Goal: Information Seeking & Learning: Understand process/instructions

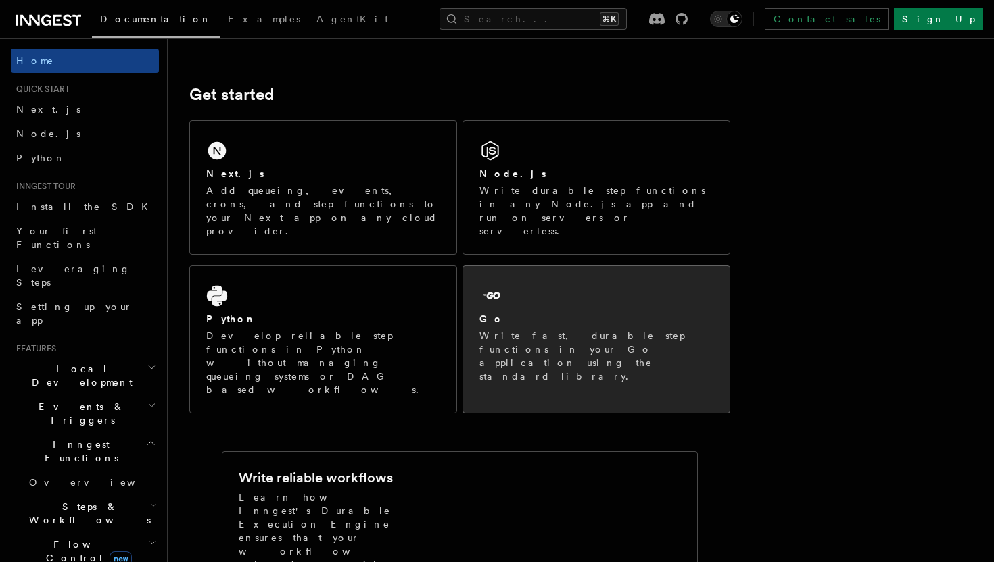
scroll to position [166, 0]
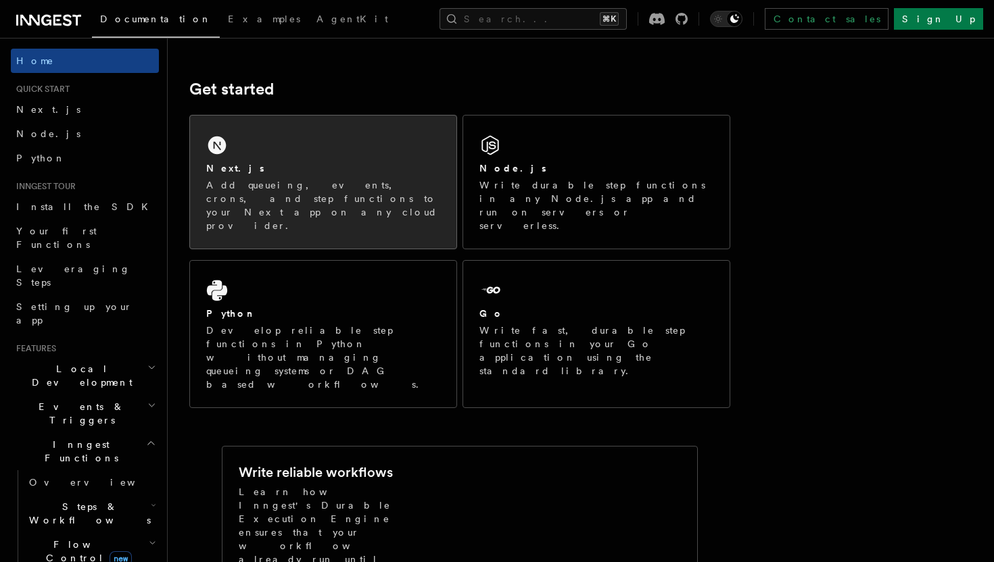
click at [400, 145] on div "Next.js Add queueing, events, crons, and step functions to your Next app on any…" at bounding box center [323, 182] width 266 height 133
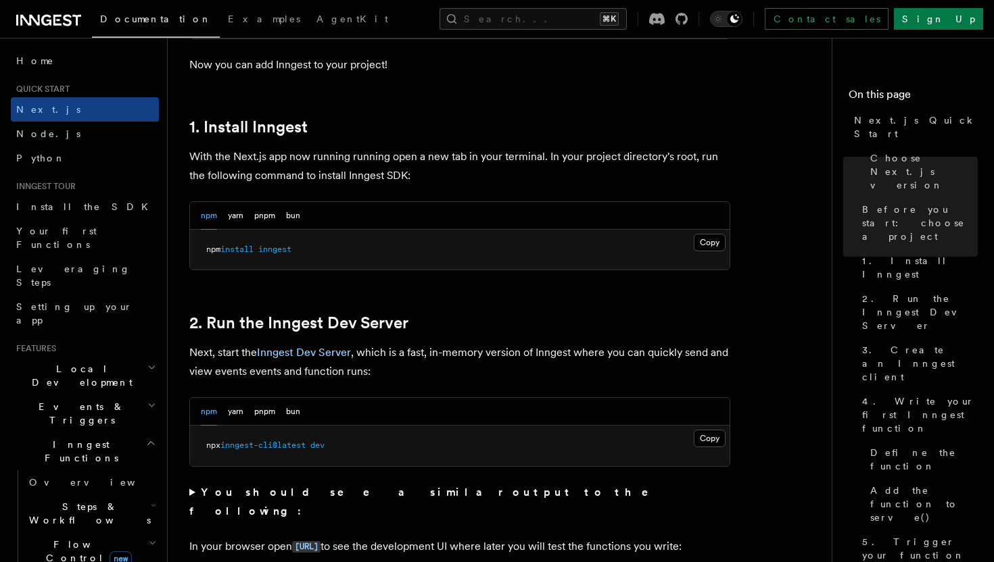
scroll to position [692, 0]
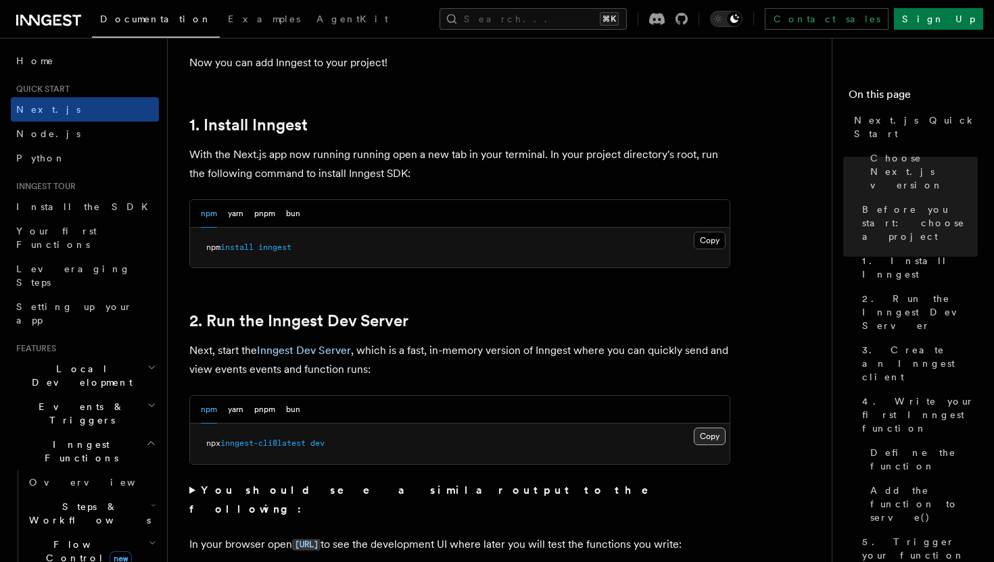
click at [706, 433] on button "Copy Copied" at bounding box center [710, 437] width 32 height 18
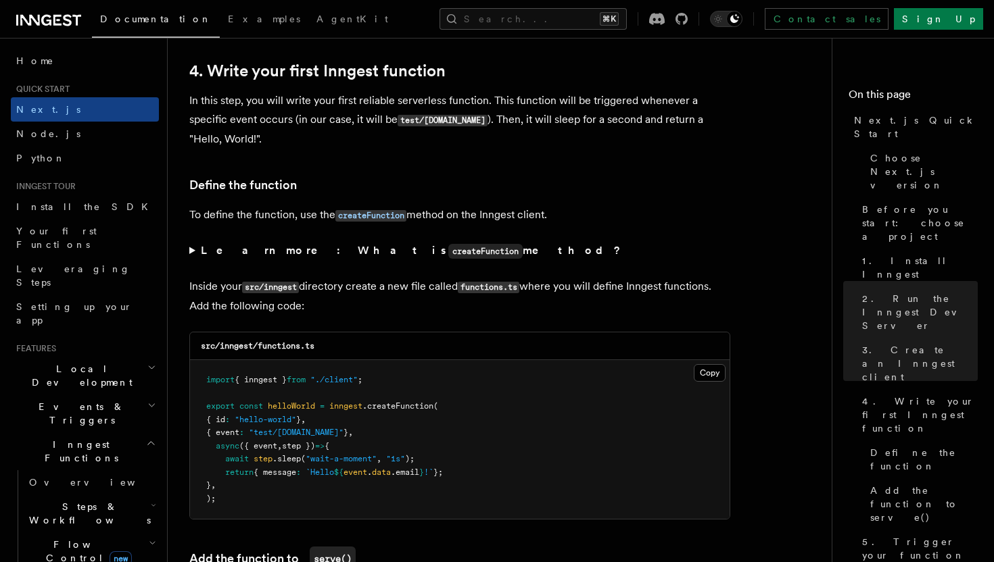
scroll to position [2295, 0]
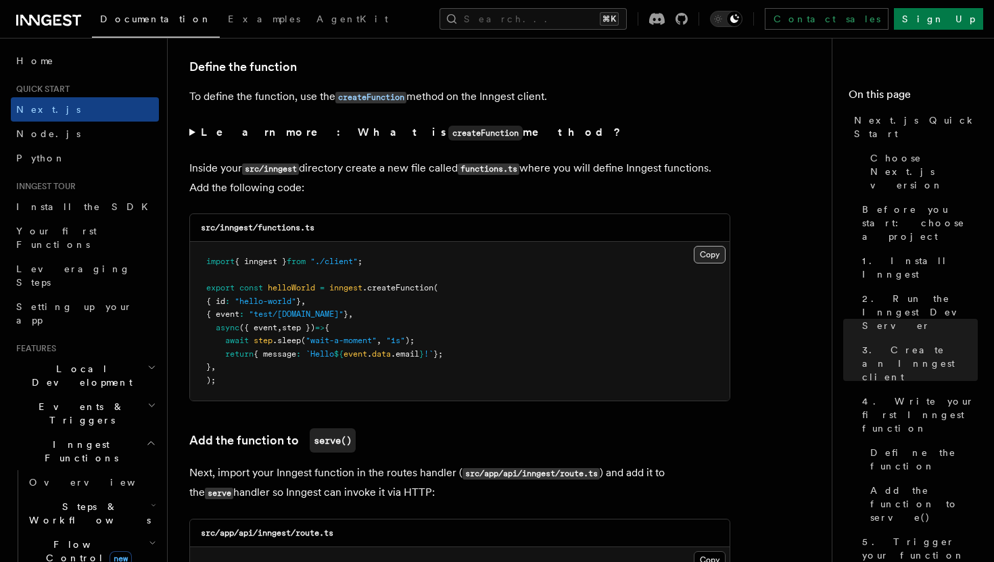
click at [712, 254] on button "Copy Copied" at bounding box center [710, 255] width 32 height 18
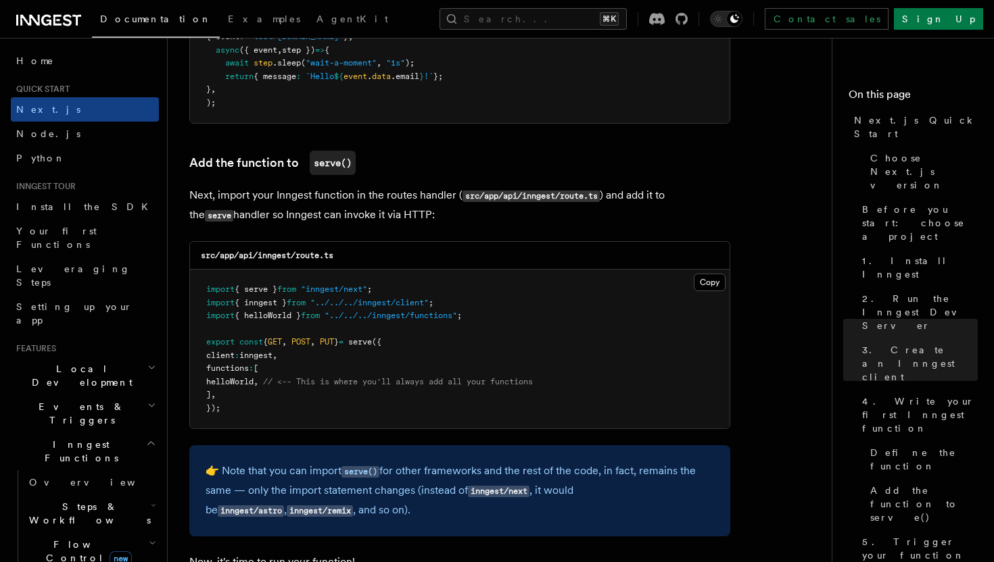
scroll to position [2572, 0]
